Goal: Check status: Check status

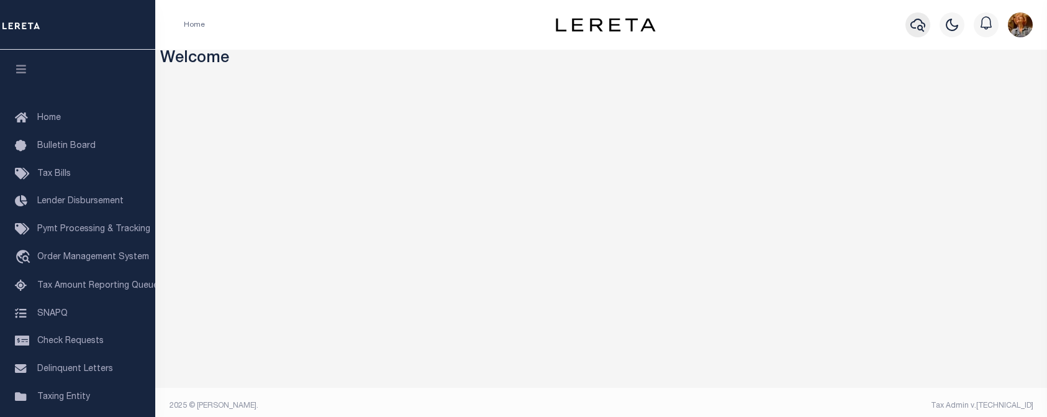
click at [921, 29] on icon "button" at bounding box center [917, 24] width 15 height 15
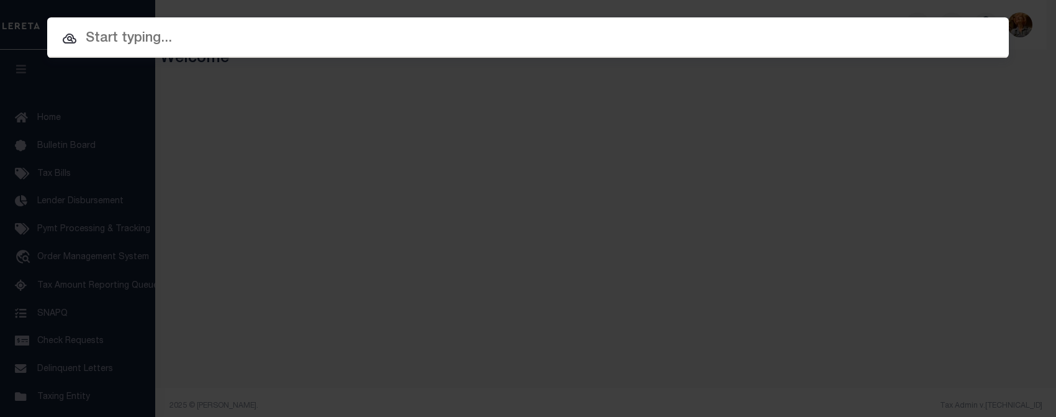
click at [153, 43] on input "text" at bounding box center [528, 39] width 962 height 22
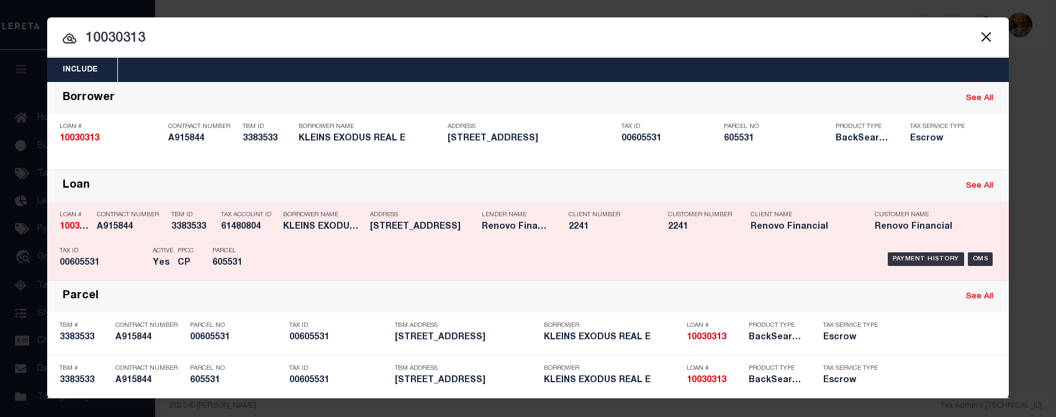
scroll to position [1, 0]
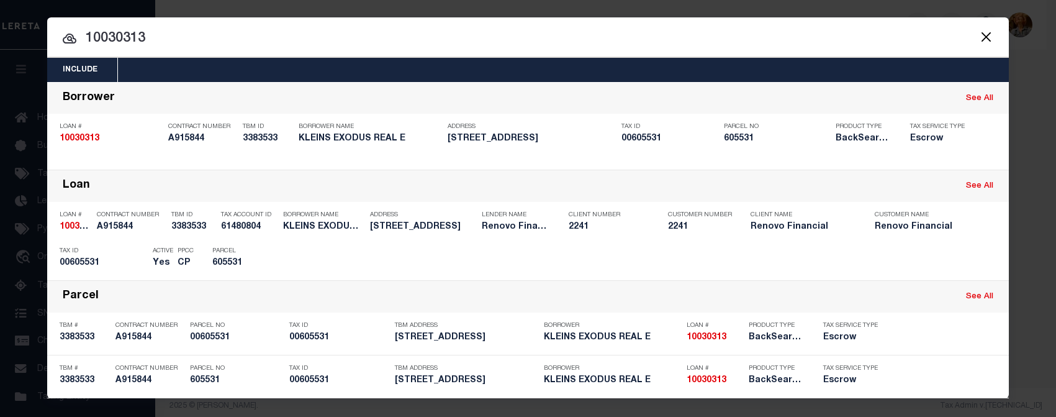
drag, startPoint x: 159, startPoint y: 40, endPoint x: 25, endPoint y: 34, distance: 134.2
click at [23, 34] on div "Include Loans TBM Customers Borrowers Payments (Lender Non-Disb) Payments (Lend…" at bounding box center [528, 208] width 1056 height 417
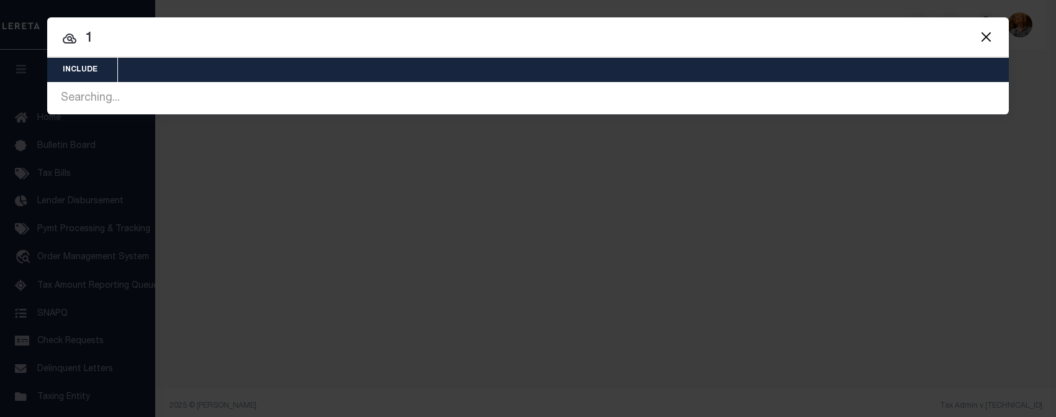
scroll to position [0, 0]
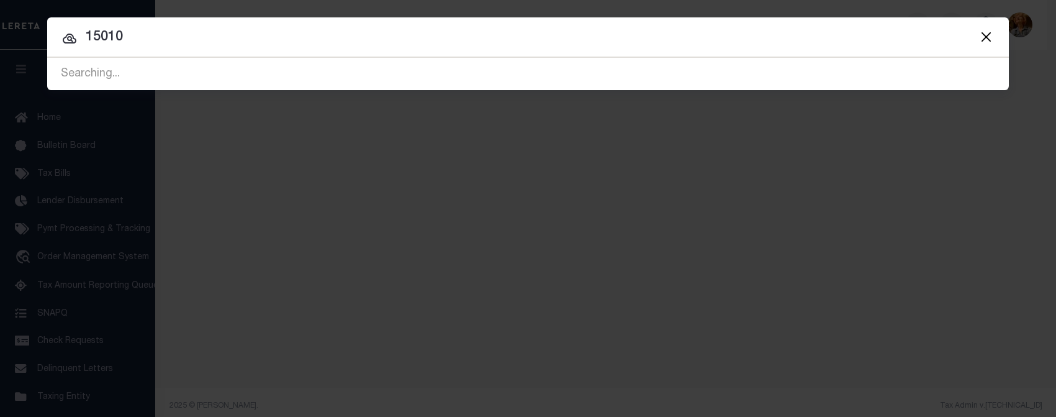
type input "15010"
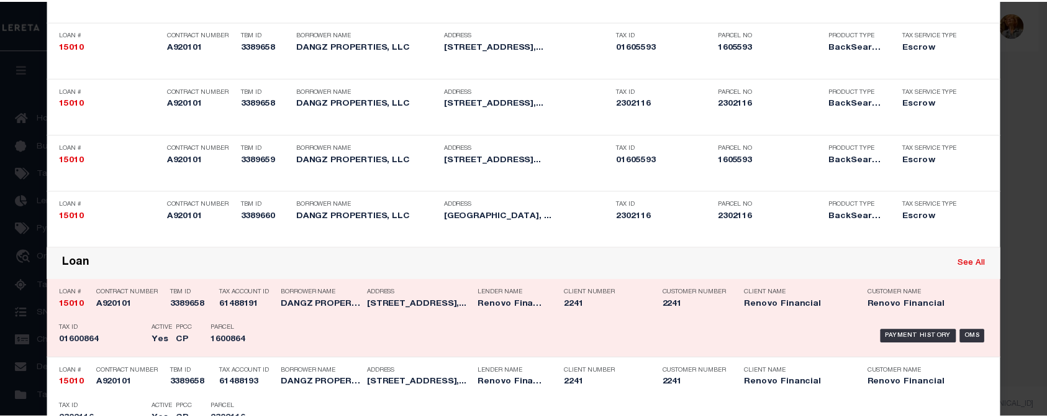
scroll to position [124, 0]
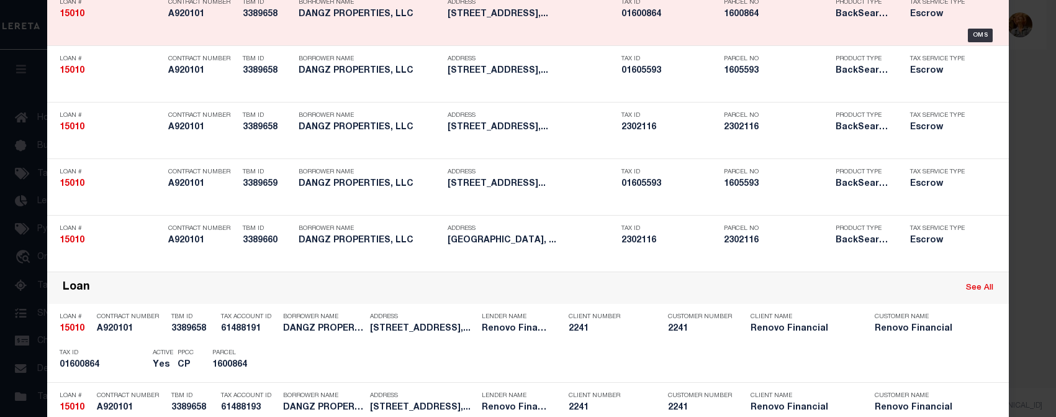
click at [131, 26] on div "Loan # 15010" at bounding box center [111, 11] width 102 height 36
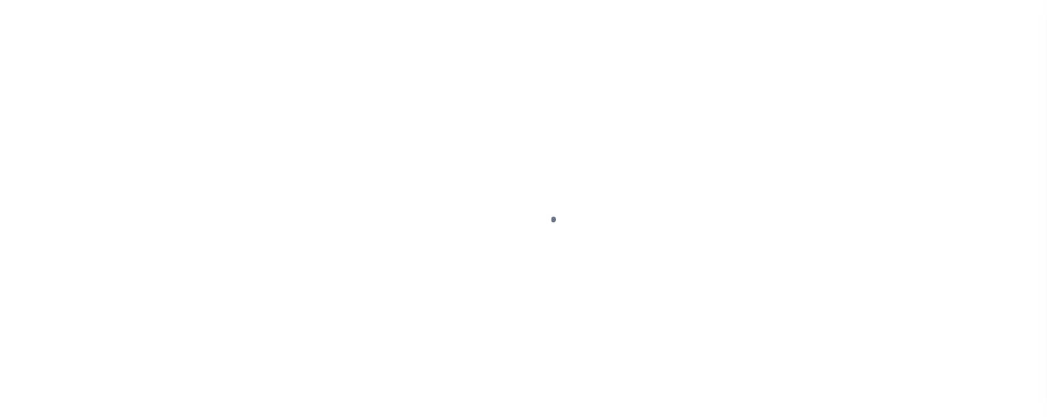
type input "15010"
type input "DANGZ PROPERTIES, LLC"
select select
type input "5574 Shadow Ridge Circle NW"
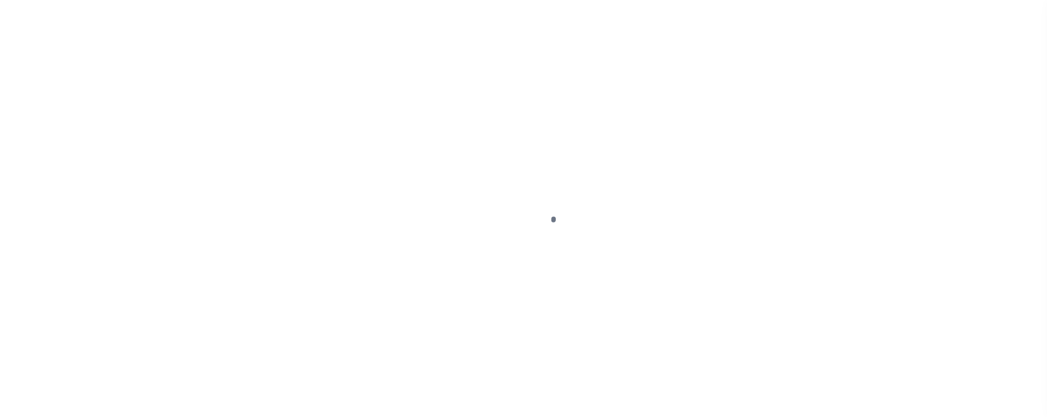
type input "North canton OH 44720"
select select "10"
select select "Escrow"
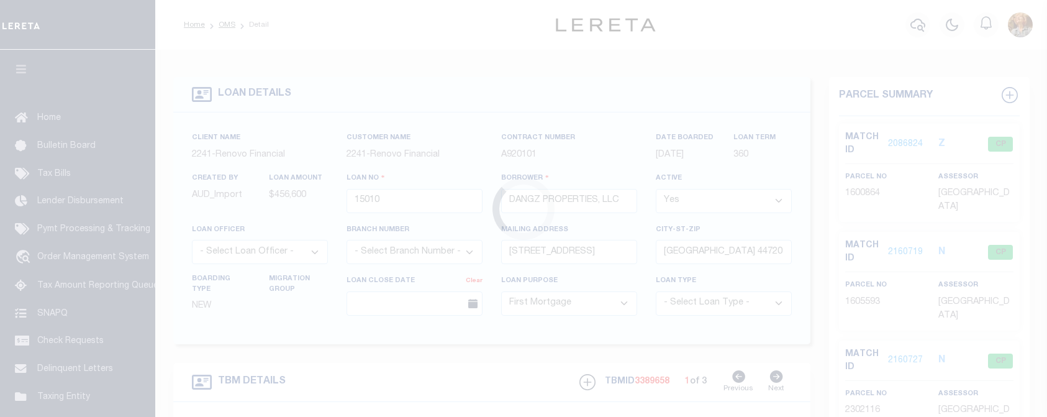
select select "14701"
select select "25066"
type input "4241 Wales Avenue NW"
select select
type input "Massillon, OH 44646"
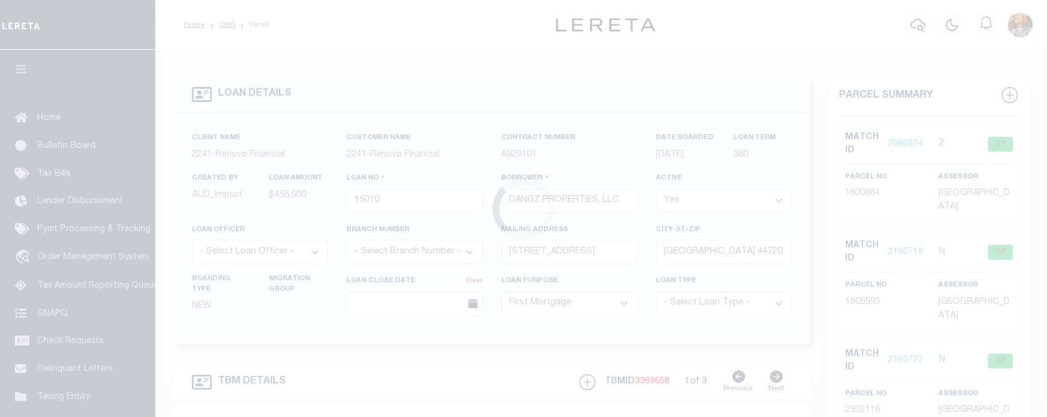
type input "a0kUS000006NSD4"
type input "OH"
type textarea "LEGAL REQUIRED"
type textarea "Should be TPS per customer email on 11/25/2024. MLC"
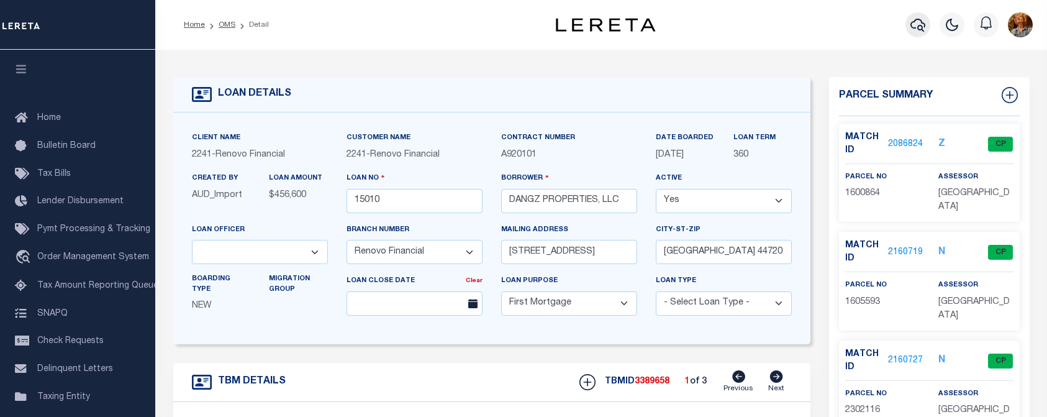
click at [920, 25] on icon "button" at bounding box center [917, 24] width 15 height 15
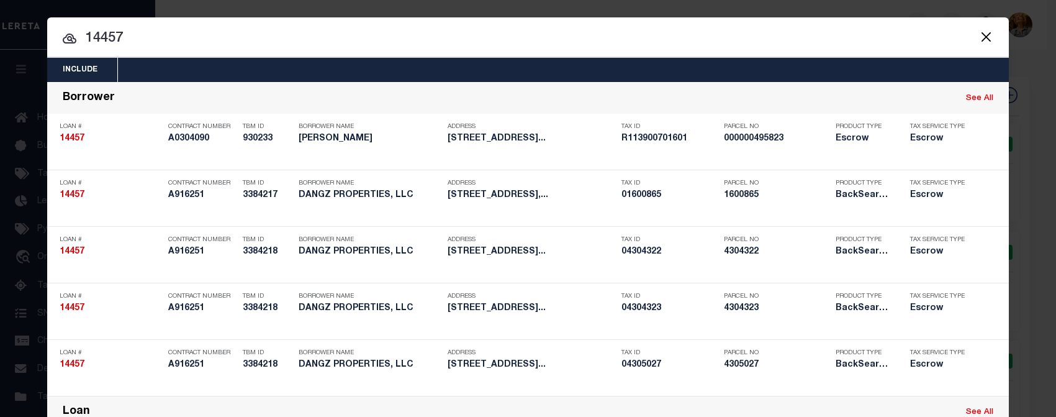
click at [148, 39] on input "14457" at bounding box center [528, 39] width 962 height 22
drag, startPoint x: 147, startPoint y: 38, endPoint x: 56, endPoint y: 41, distance: 91.3
click at [56, 41] on input "14457" at bounding box center [528, 39] width 962 height 22
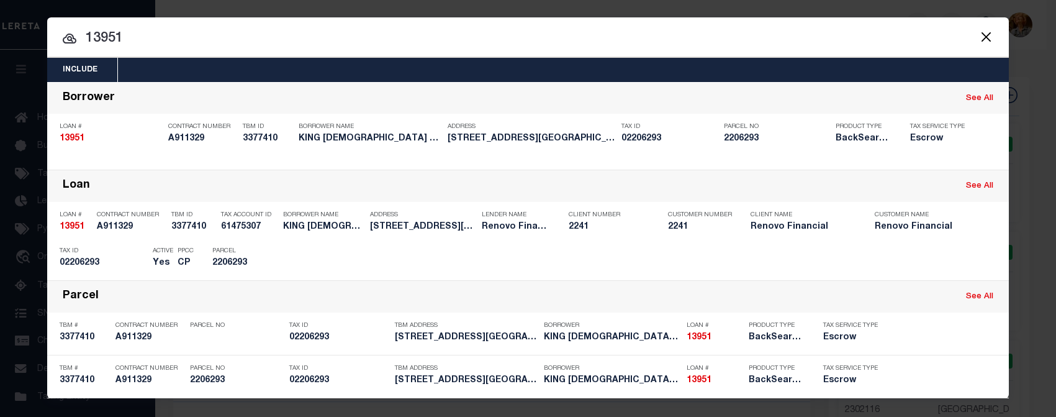
click at [119, 38] on input "13951" at bounding box center [528, 39] width 962 height 22
drag, startPoint x: 124, startPoint y: 44, endPoint x: 50, endPoint y: 42, distance: 73.9
click at [50, 42] on input "13951" at bounding box center [528, 39] width 962 height 22
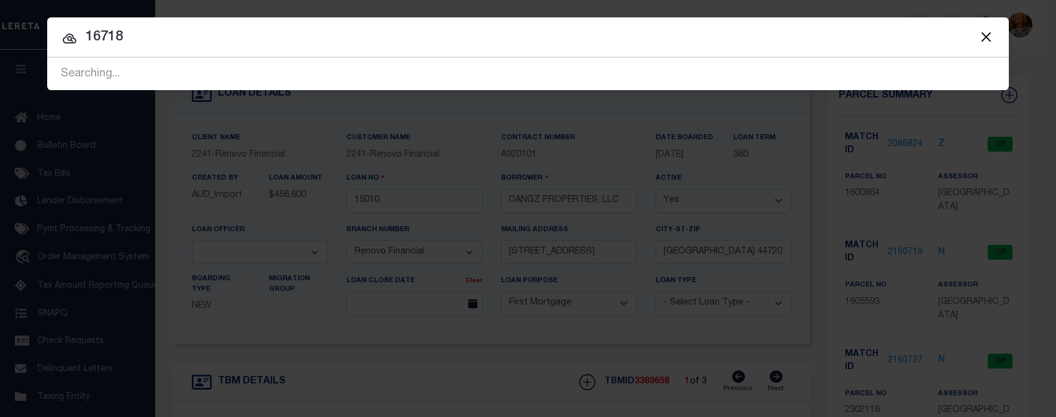
type input "16718"
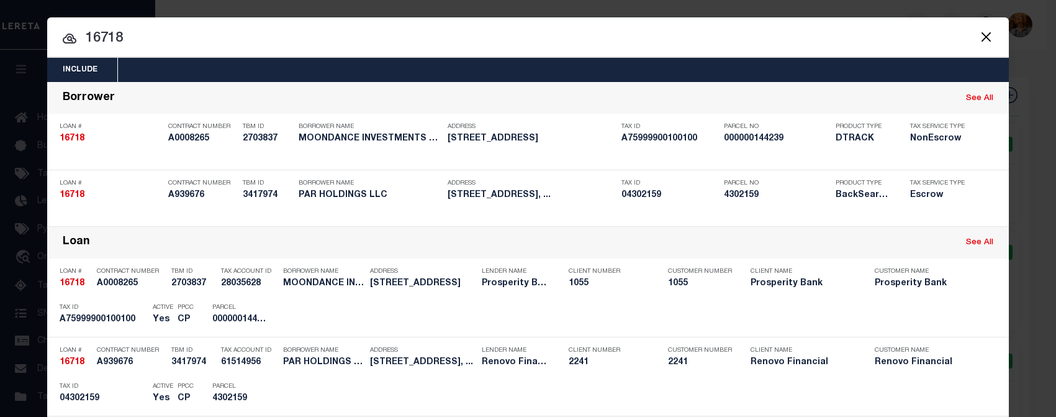
click at [187, 43] on input "16718" at bounding box center [528, 39] width 962 height 22
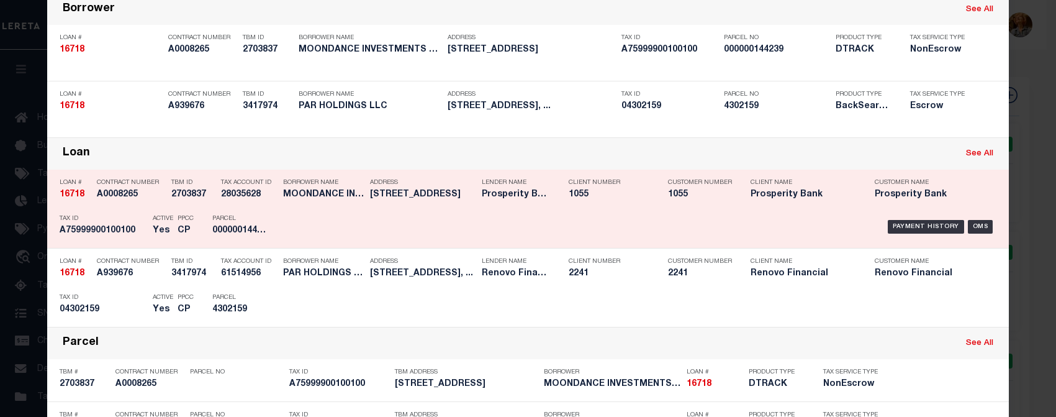
scroll to position [124, 0]
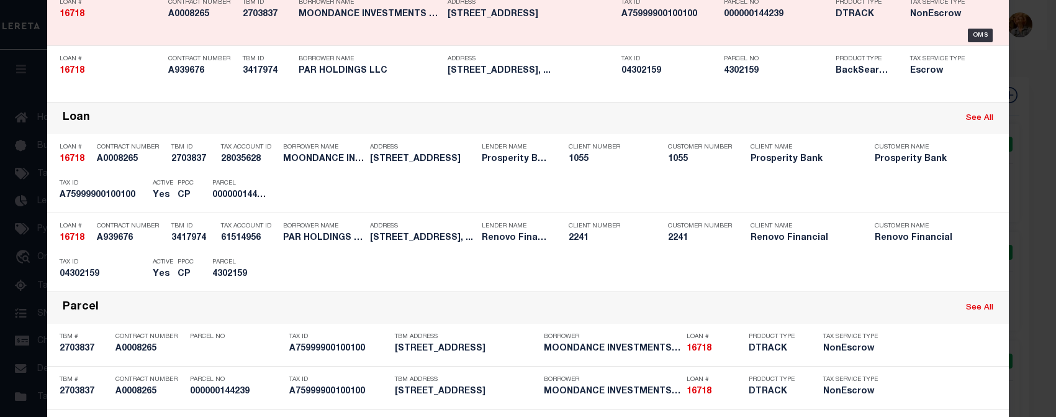
click at [155, 45] on div "Loan # 16718 Contract Number A0008265 TBM ID 2703837 Borrower Name MOONDANCE IN…" at bounding box center [528, 17] width 962 height 56
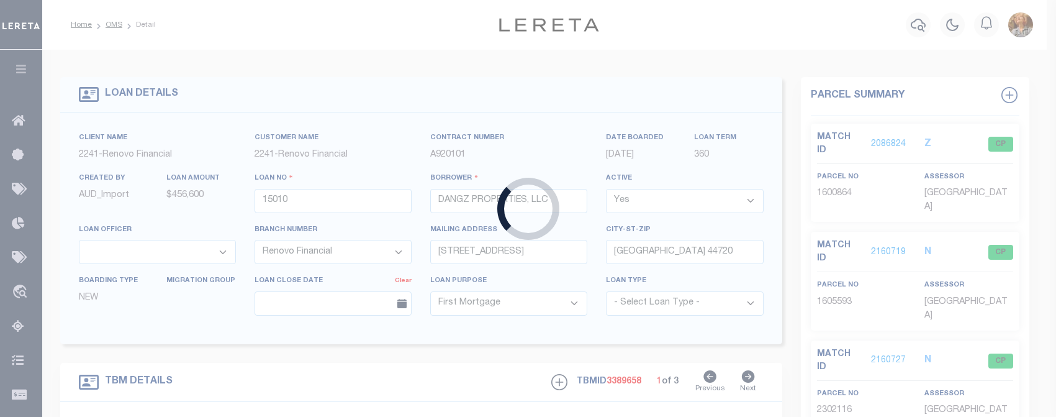
type input "16718"
type input "MOONDANCE INVESTMENTS LTD"
select select
type input "1514 RR 620 SOUTH"
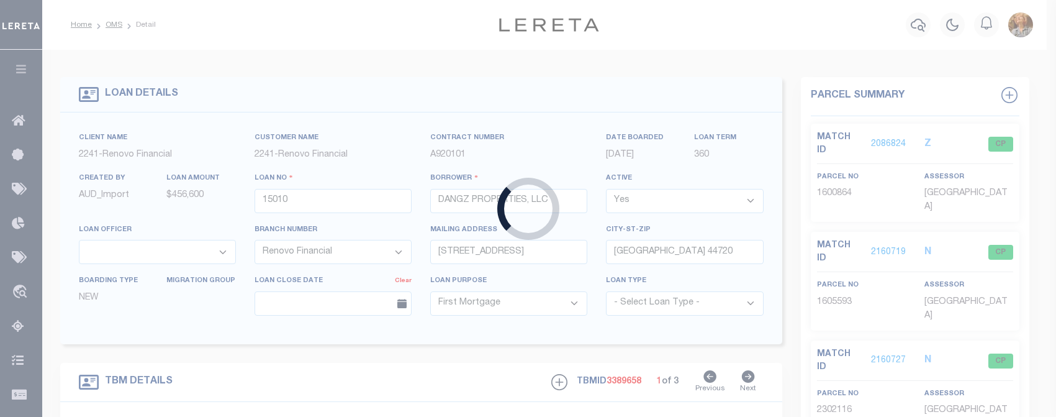
type input "AUSTIN TX 78734"
select select "400"
select select "NonEscrow"
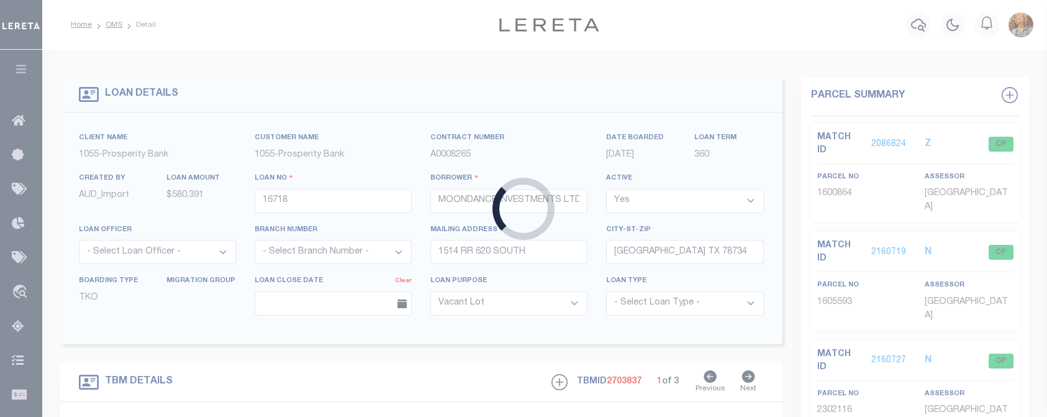
type input "6401 S DESERT BLVD"
select select
type input "EL PASO TX 79932"
type input "4"
type input "TX"
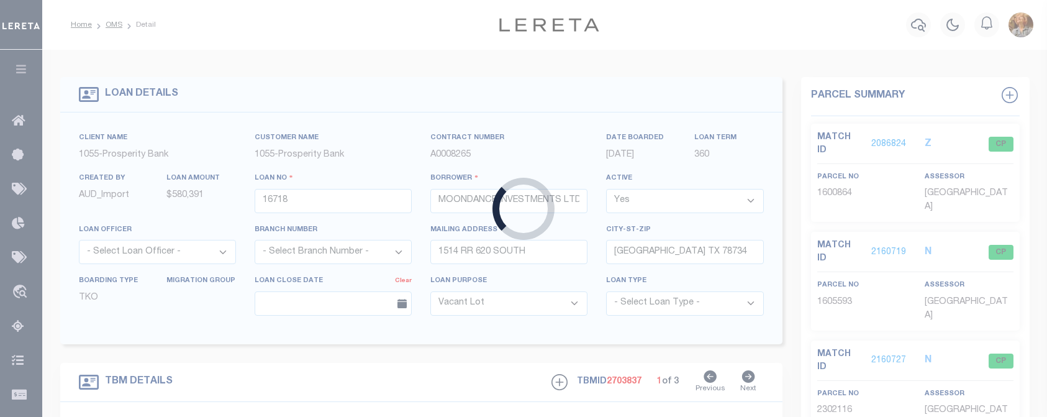
type textarea "S DESERT BLVD AND STATE HWY 178, EL PASO TX 79932 LOT 1 BLK 1, ARTCRAFT COMMERC…"
type textarea "1 OF 1"
select select "4033"
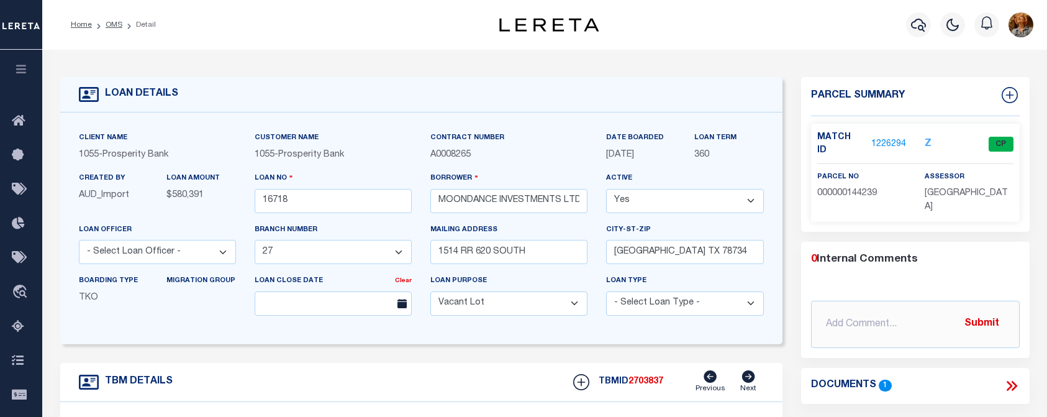
select select "13498"
click at [916, 27] on icon "button" at bounding box center [918, 24] width 15 height 15
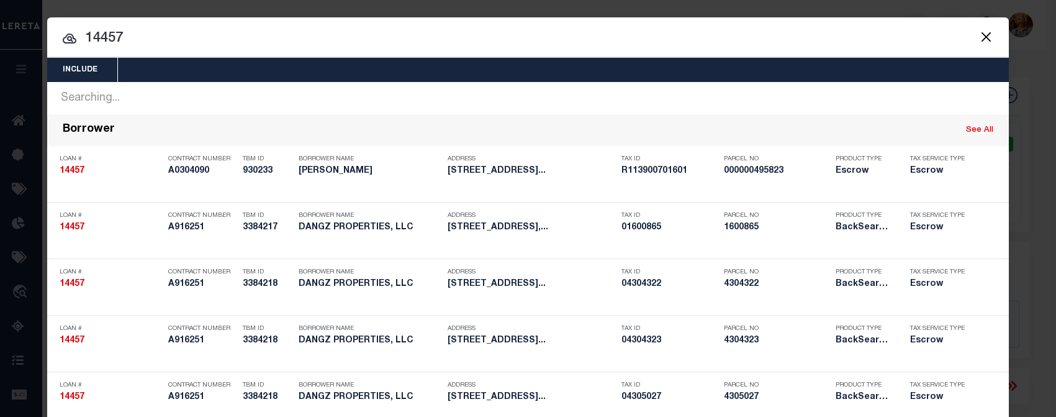
click at [190, 45] on input "14457" at bounding box center [528, 39] width 962 height 22
click at [137, 45] on input "14457" at bounding box center [528, 39] width 962 height 22
drag, startPoint x: 130, startPoint y: 40, endPoint x: 72, endPoint y: 35, distance: 58.6
click at [74, 35] on input "14457" at bounding box center [528, 39] width 962 height 22
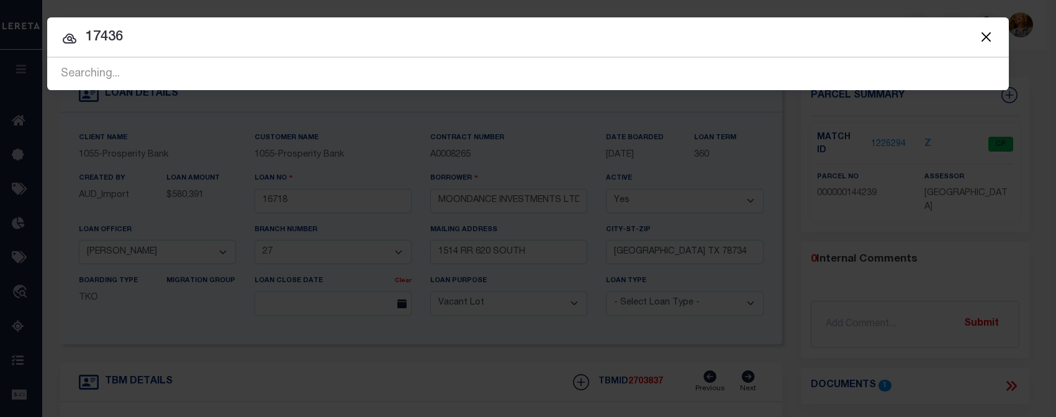
type input "17436"
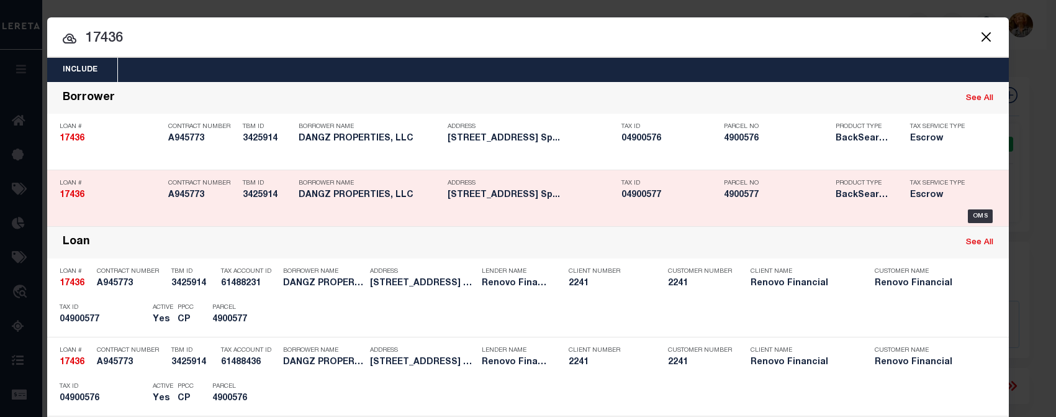
click at [279, 187] on p "TBM ID" at bounding box center [268, 182] width 50 height 7
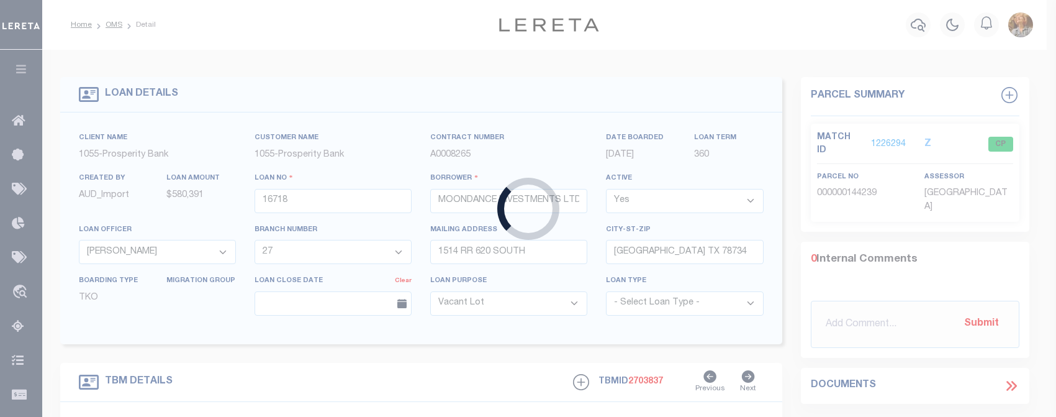
type input "17436"
type input "DANGZ PROPERTIES, LLC"
select select
type input "5574 Shadow Ridge Circle NW"
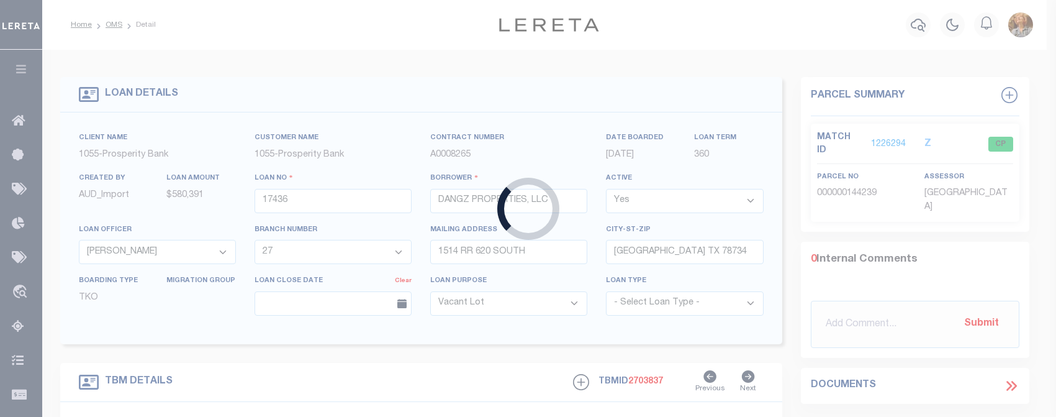
type input "North canton OH 44720"
select select "10"
select select "Escrow"
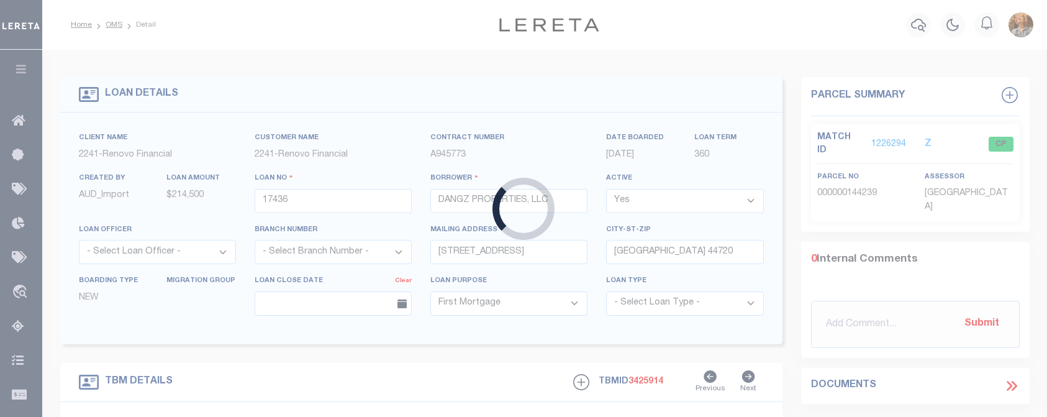
select select "14701"
select select "25066"
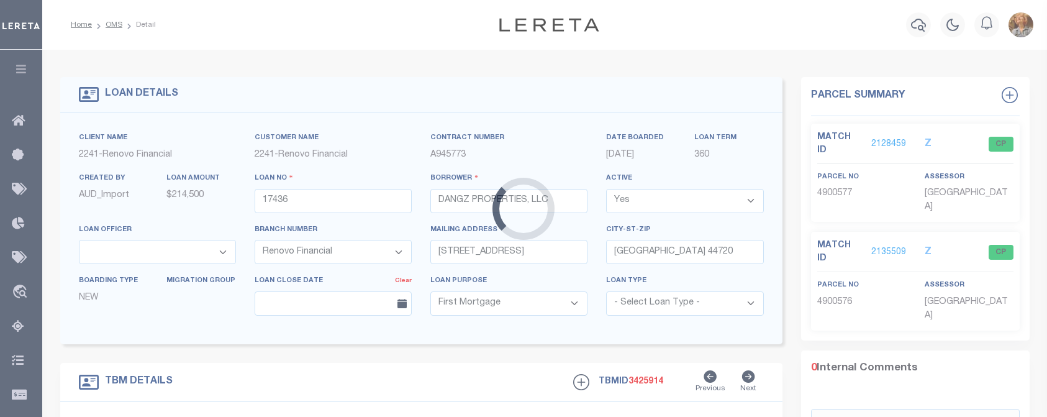
type input "1655 Deerwood Circle SE"
select select
type input "East Sparta, OH 44626"
type input "a0kUS0000099fzd"
type input "OH"
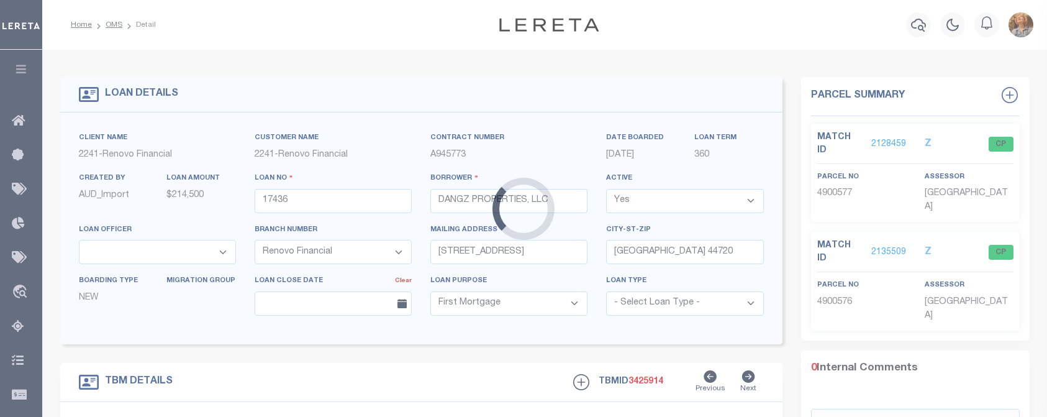
select select
type textarea "LEGAL REQUIRED"
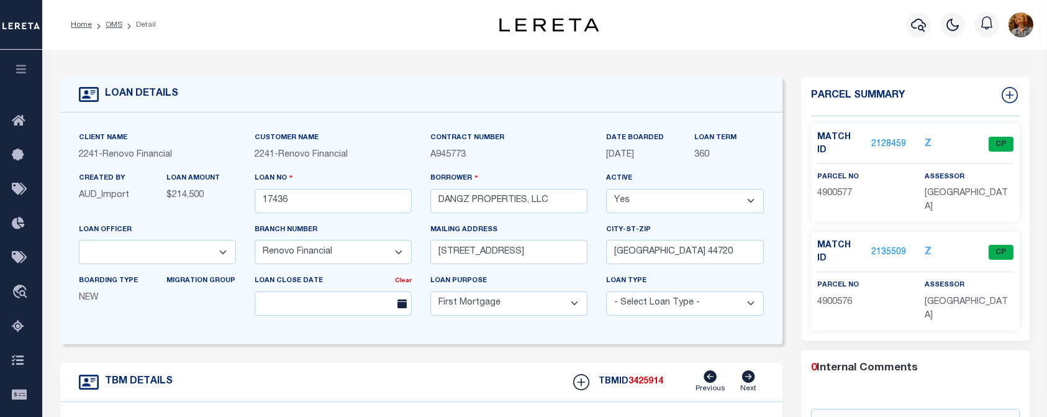
click at [179, 27] on div "Home OMS Detail" at bounding box center [264, 25] width 407 height 26
click at [921, 25] on icon "button" at bounding box center [918, 24] width 15 height 15
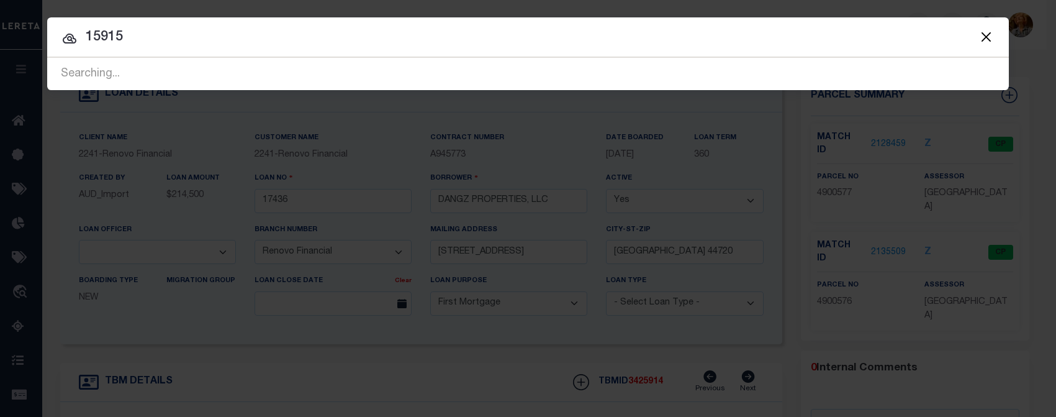
type input "15915"
